Goal: Task Accomplishment & Management: Complete application form

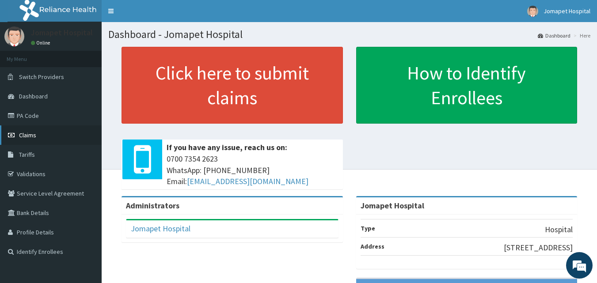
click at [26, 134] on span "Claims" at bounding box center [27, 135] width 17 height 8
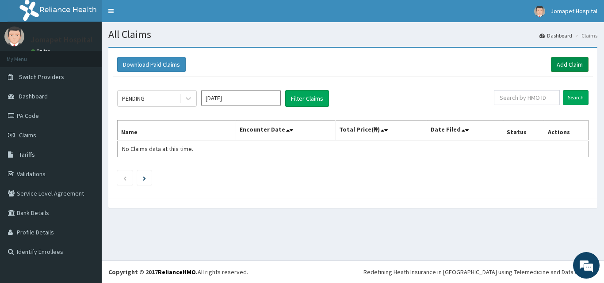
click at [560, 63] on link "Add Claim" at bounding box center [570, 64] width 38 height 15
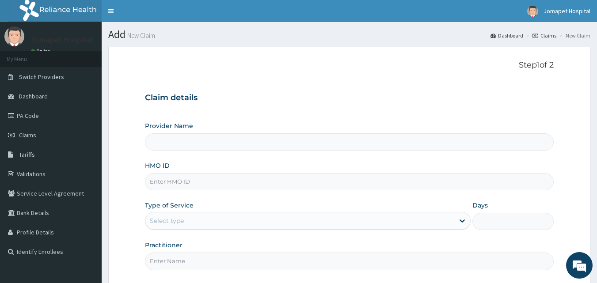
type input "Jomapet Hospital"
click at [166, 185] on input "HMO ID" at bounding box center [349, 181] width 409 height 17
type input "TWL/10070/A"
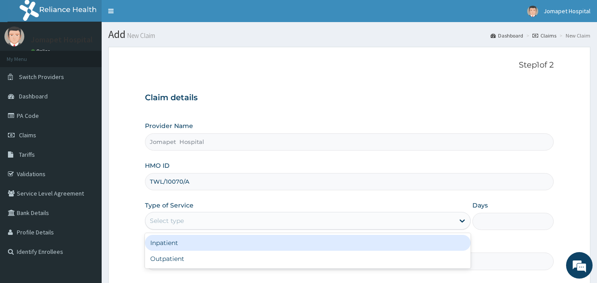
click at [172, 224] on div "Select type" at bounding box center [167, 221] width 34 height 9
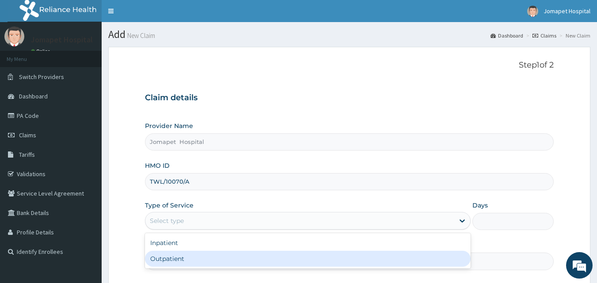
click at [172, 260] on div "Outpatient" at bounding box center [308, 259] width 326 height 16
type input "1"
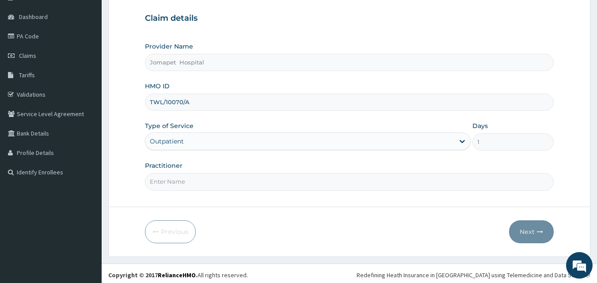
scroll to position [83, 0]
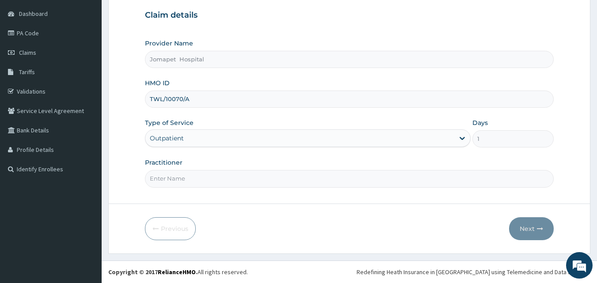
click at [168, 181] on input "Practitioner" at bounding box center [349, 178] width 409 height 17
type input "DR JOACHIM"
click at [529, 227] on button "Next" at bounding box center [531, 229] width 45 height 23
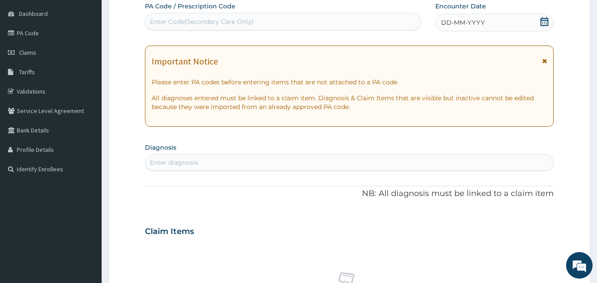
click at [158, 25] on div "Enter Code(Secondary Care Only)" at bounding box center [202, 21] width 104 height 9
type input "PA/"
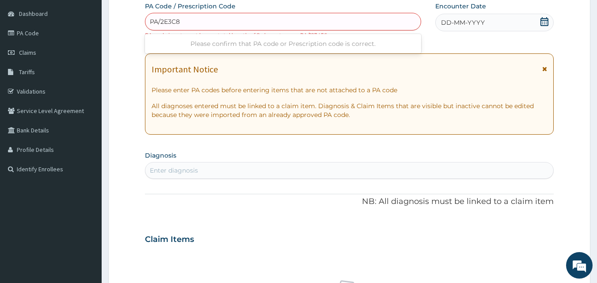
type input "PA/2E3C8A"
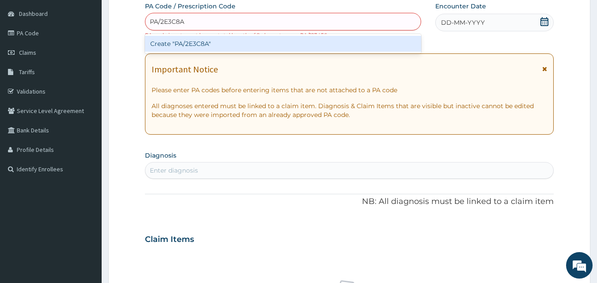
click at [161, 43] on div "Create "PA/2E3C8A"" at bounding box center [283, 44] width 277 height 16
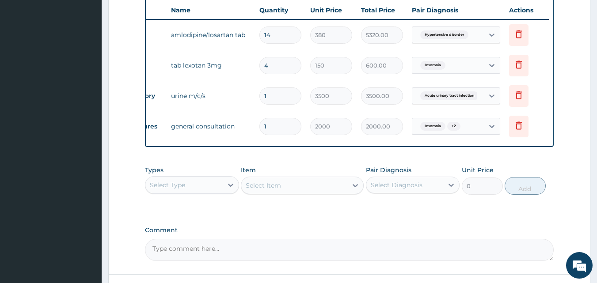
scroll to position [410, 0]
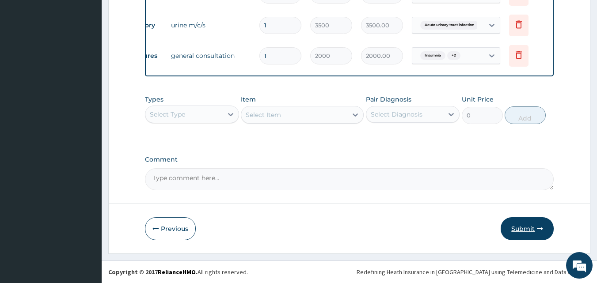
click at [519, 224] on button "Submit" at bounding box center [527, 229] width 53 height 23
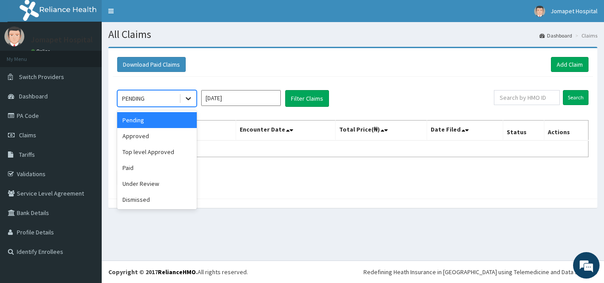
click at [189, 98] on icon at bounding box center [188, 98] width 9 height 9
click at [166, 136] on div "Approved" at bounding box center [157, 136] width 80 height 16
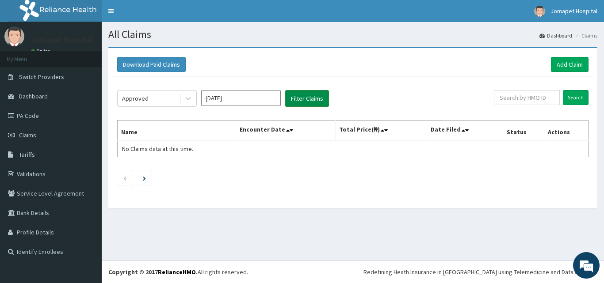
click at [299, 97] on button "Filter Claims" at bounding box center [307, 98] width 44 height 17
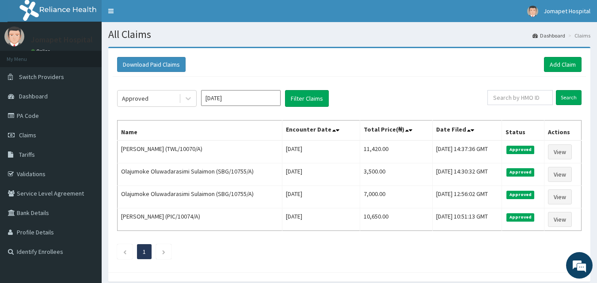
click at [105, 125] on div "Download Paid Claims Add Claim × Note you can only download claims within a max…" at bounding box center [350, 169] width 496 height 244
click at [30, 116] on link "PA Code" at bounding box center [51, 115] width 102 height 19
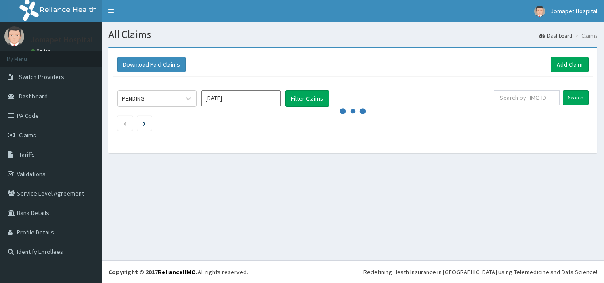
click at [29, 116] on link "PA Code" at bounding box center [51, 115] width 102 height 19
